Goal: Task Accomplishment & Management: Use online tool/utility

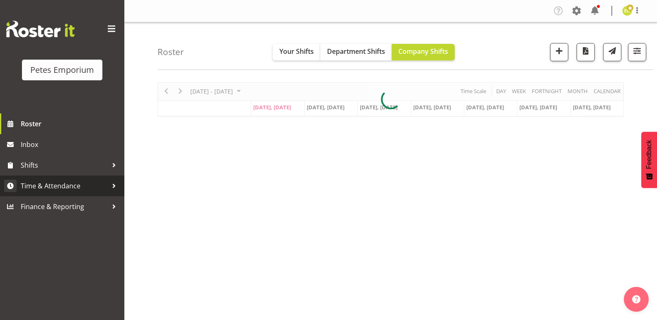
click at [34, 189] on span "Time & Attendance" at bounding box center [64, 186] width 87 height 12
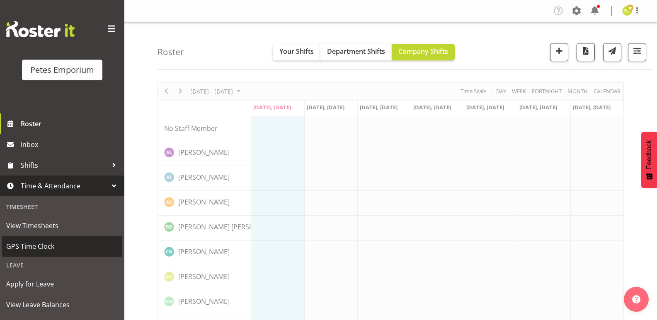
click at [26, 242] on span "GPS Time Clock" at bounding box center [62, 246] width 112 height 12
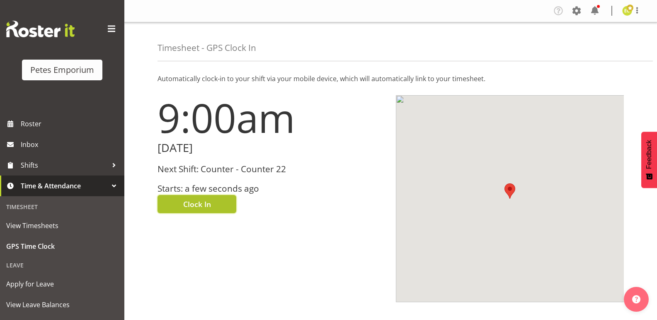
click at [187, 202] on span "Clock In" at bounding box center [197, 204] width 28 height 11
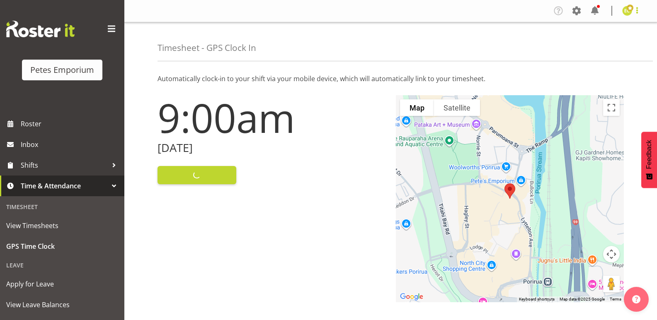
click at [640, 7] on span at bounding box center [637, 10] width 10 height 10
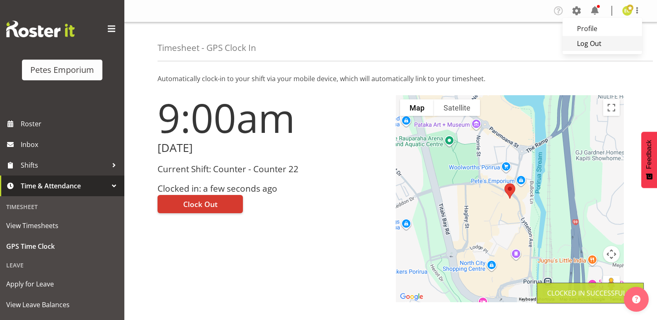
click at [600, 44] on link "Log Out" at bounding box center [603, 43] width 80 height 15
